Goal: Information Seeking & Learning: Learn about a topic

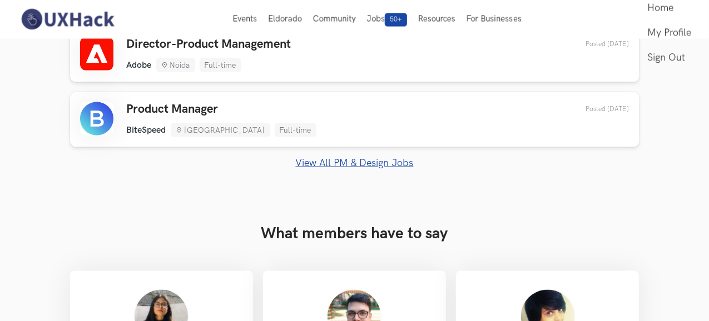
scroll to position [819, 13]
click at [393, 158] on link "View All PM & Design Jobs" at bounding box center [354, 164] width 569 height 12
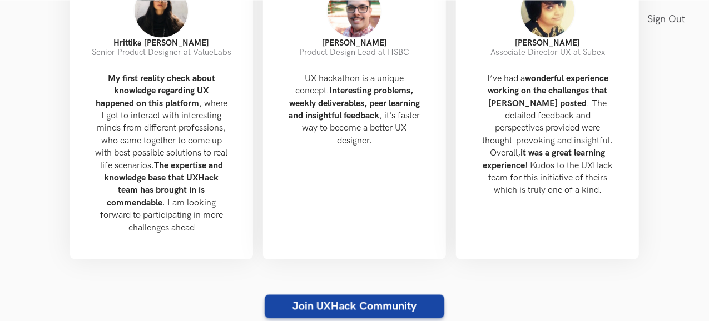
scroll to position [1132, 20]
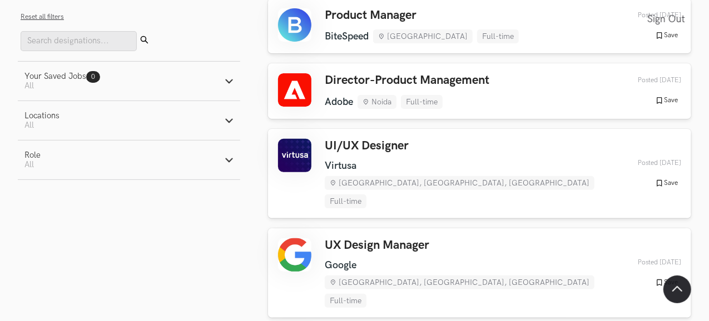
scroll to position [132, 7]
click at [210, 127] on button "Locations Active filters: All" at bounding box center [129, 120] width 222 height 39
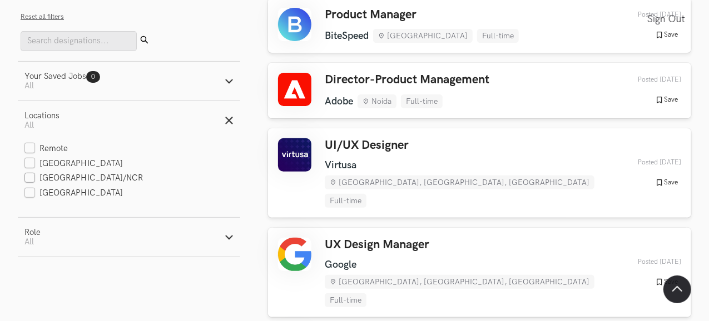
click at [61, 179] on label "[GEOGRAPHIC_DATA]/NCR" at bounding box center [83, 179] width 119 height 12
click at [35, 179] on input "[GEOGRAPHIC_DATA]/NCR" at bounding box center [29, 179] width 11 height 11
checkbox input "true"
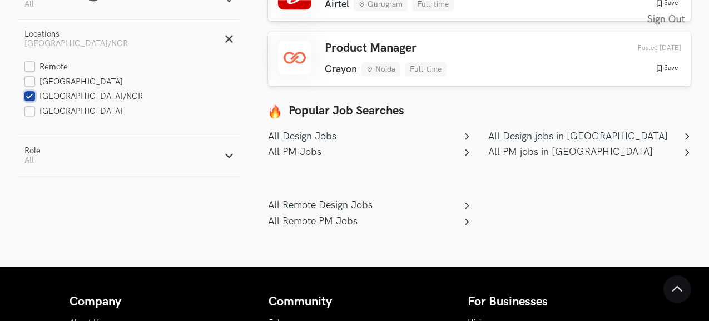
scroll to position [1777, 26]
